Goal: Communication & Community: Answer question/provide support

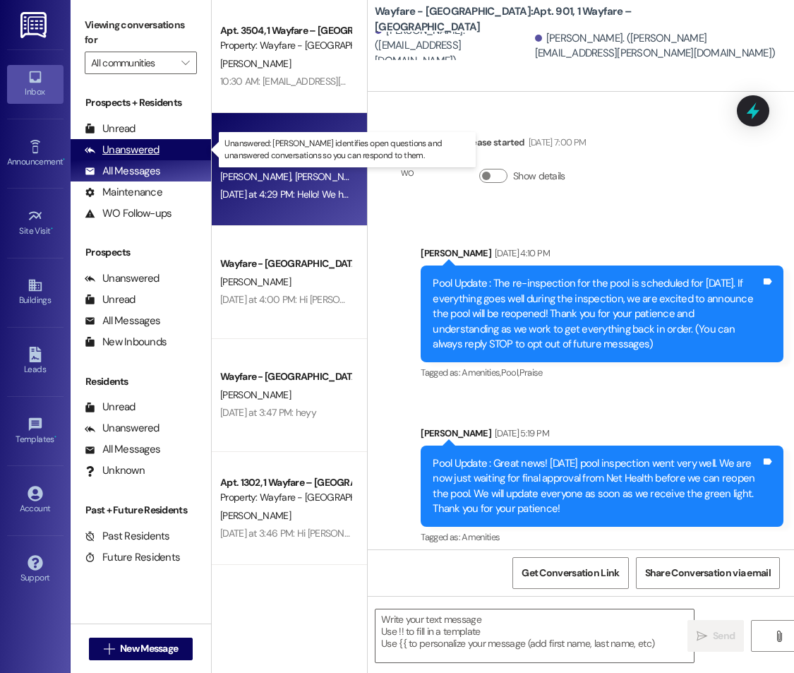
click at [141, 155] on div "Unanswered" at bounding box center [122, 150] width 75 height 15
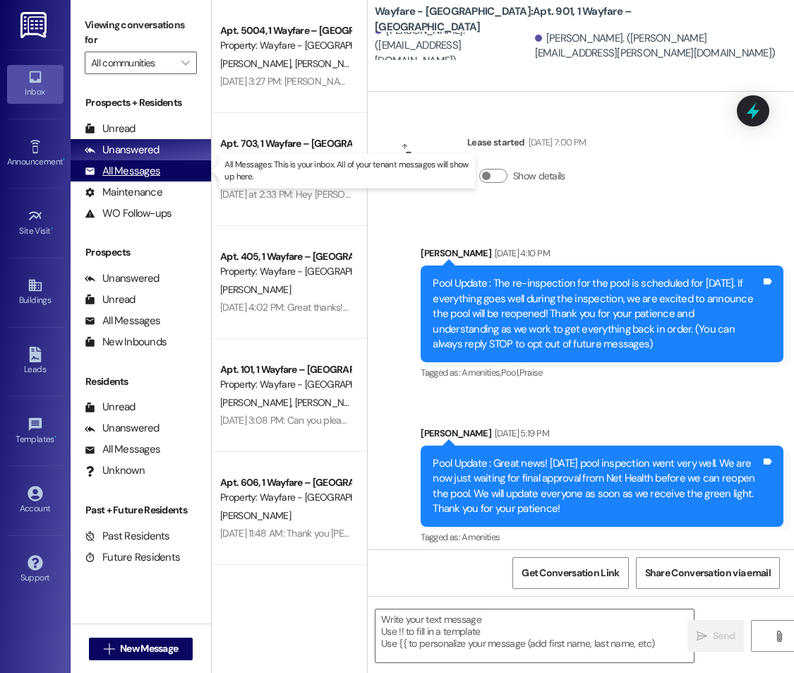
click at [143, 165] on div "All Messages" at bounding box center [123, 171] width 76 height 15
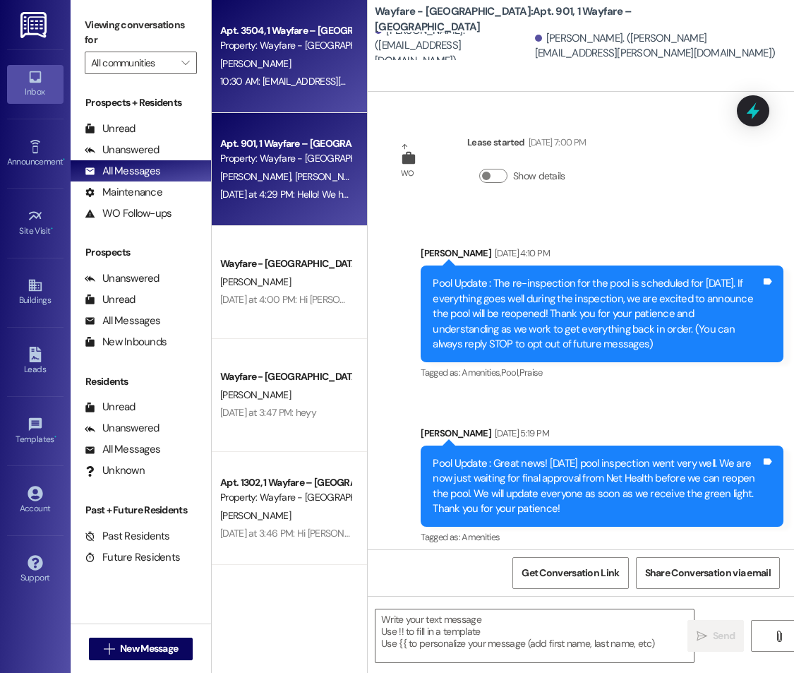
click at [263, 78] on div "10:30 AM: [EMAIL_ADDRESS][DOMAIN_NAME] 10:30 AM: [EMAIL_ADDRESS][DOMAIN_NAME]" at bounding box center [314, 81] width 189 height 13
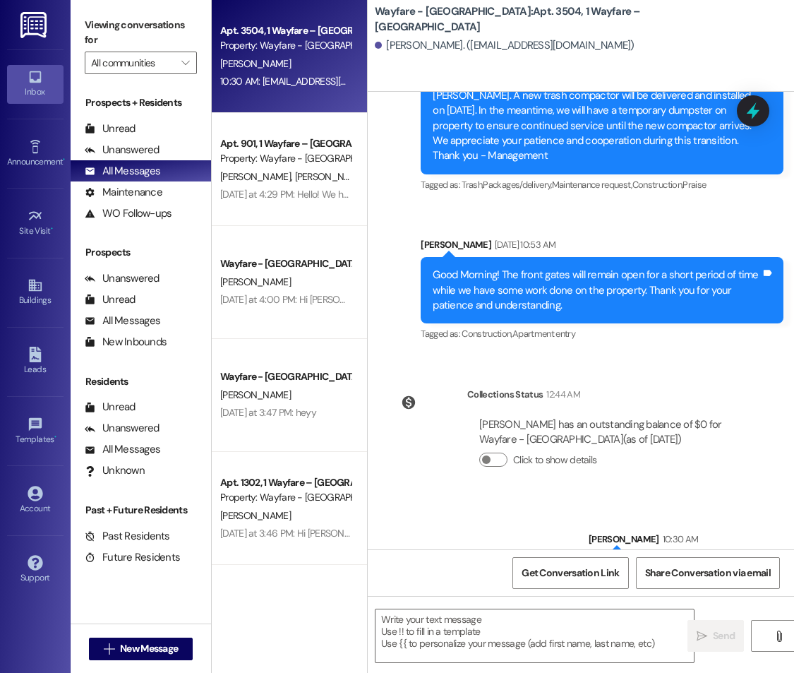
scroll to position [10333, 0]
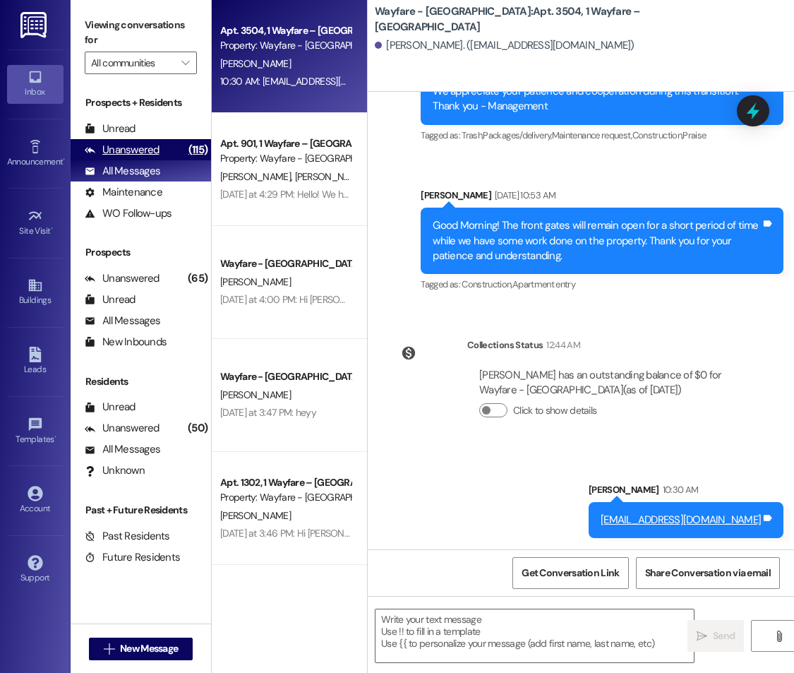
click at [157, 150] on div "Unanswered (115)" at bounding box center [141, 149] width 141 height 21
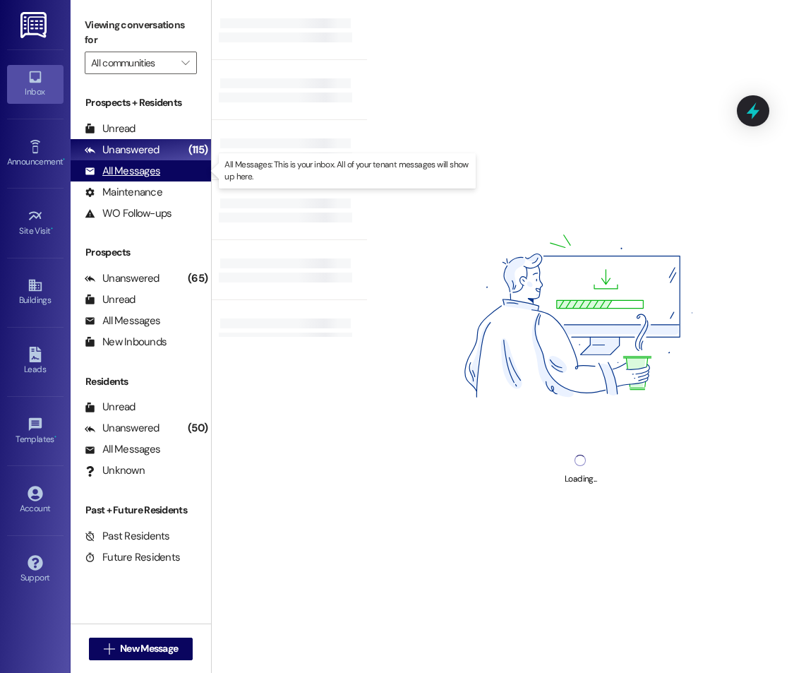
click at [162, 172] on div "All Messages (undefined)" at bounding box center [141, 170] width 141 height 21
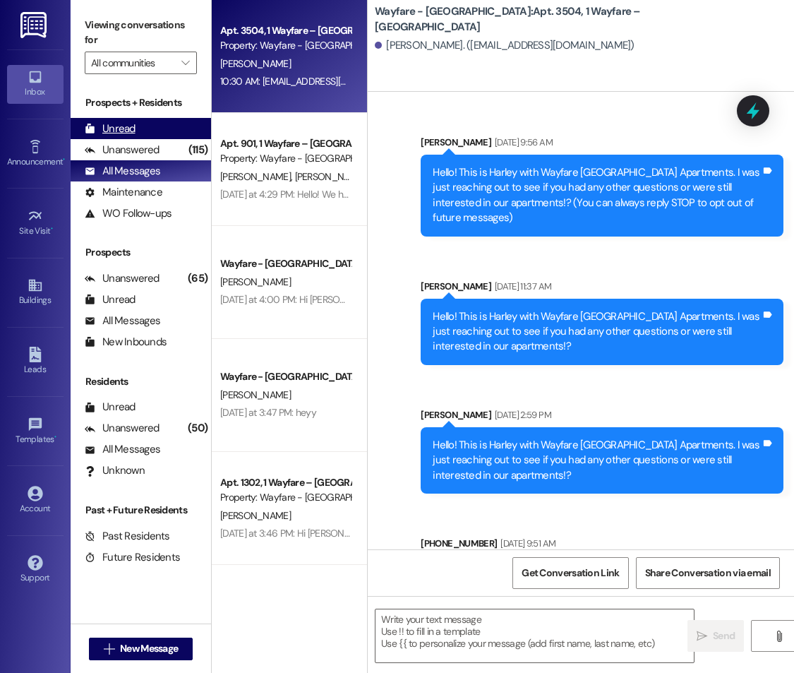
scroll to position [0, 0]
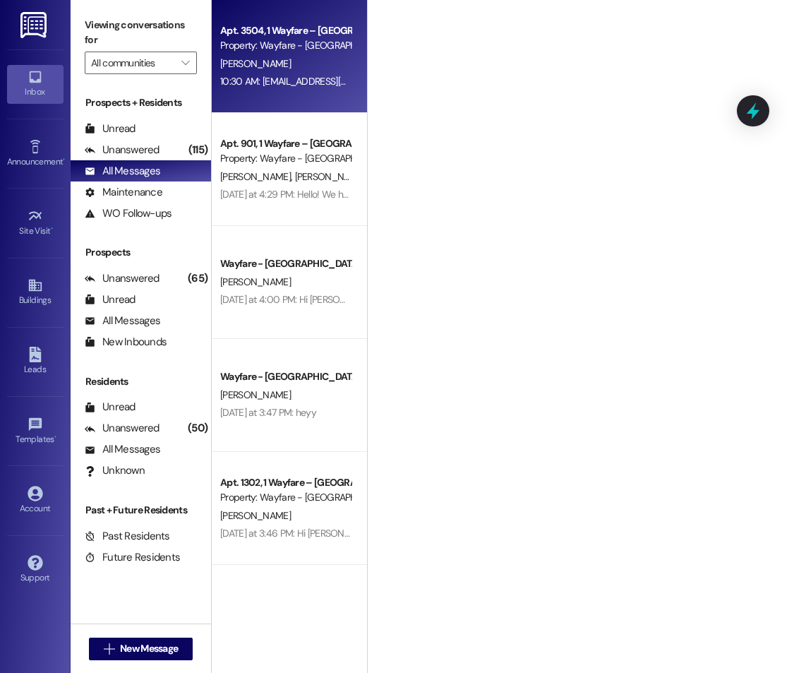
click at [273, 69] on div "[PERSON_NAME]" at bounding box center [285, 64] width 133 height 18
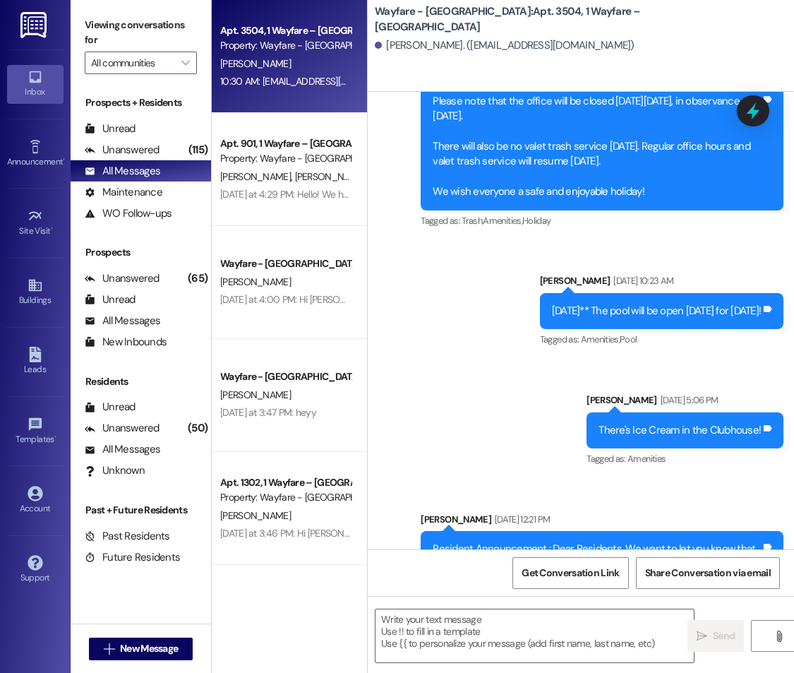
scroll to position [10333, 0]
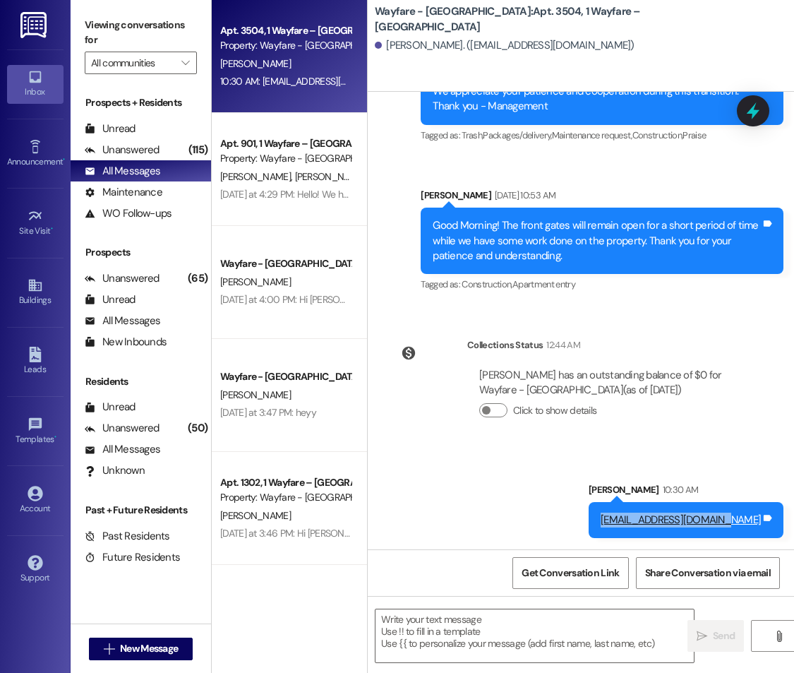
drag, startPoint x: 594, startPoint y: 524, endPoint x: 721, endPoint y: 525, distance: 127.1
click at [721, 525] on div "[EMAIL_ADDRESS][DOMAIN_NAME] Tags and notes" at bounding box center [686, 520] width 195 height 36
click at [702, 451] on div "Sent via SMS [PERSON_NAME] 10:30 AM [EMAIL_ADDRESS][DOMAIN_NAME] Tags and notes" at bounding box center [581, 500] width 427 height 98
